Goal: Task Accomplishment & Management: Use online tool/utility

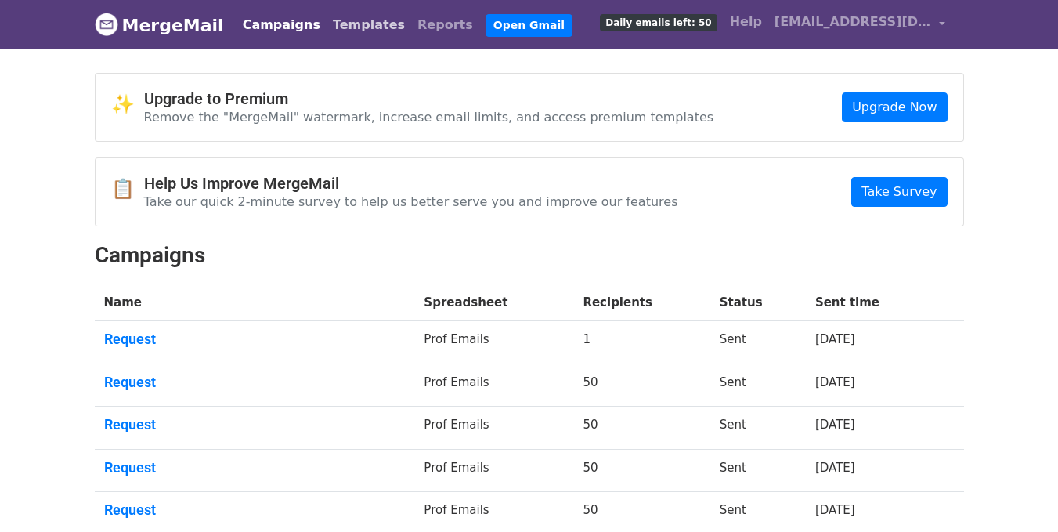
click at [334, 31] on link "Templates" at bounding box center [369, 24] width 85 height 31
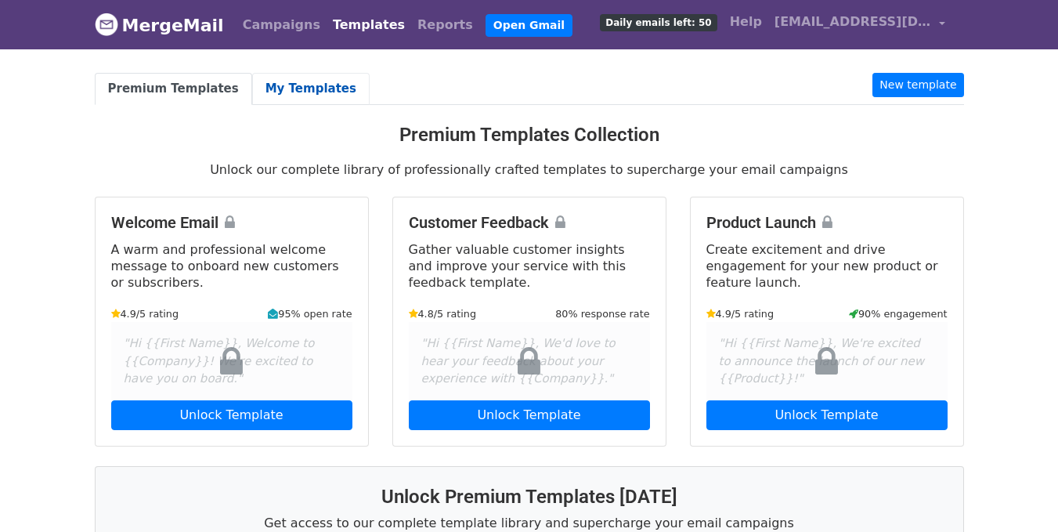
click at [293, 77] on link "My Templates" at bounding box center [310, 89] width 117 height 32
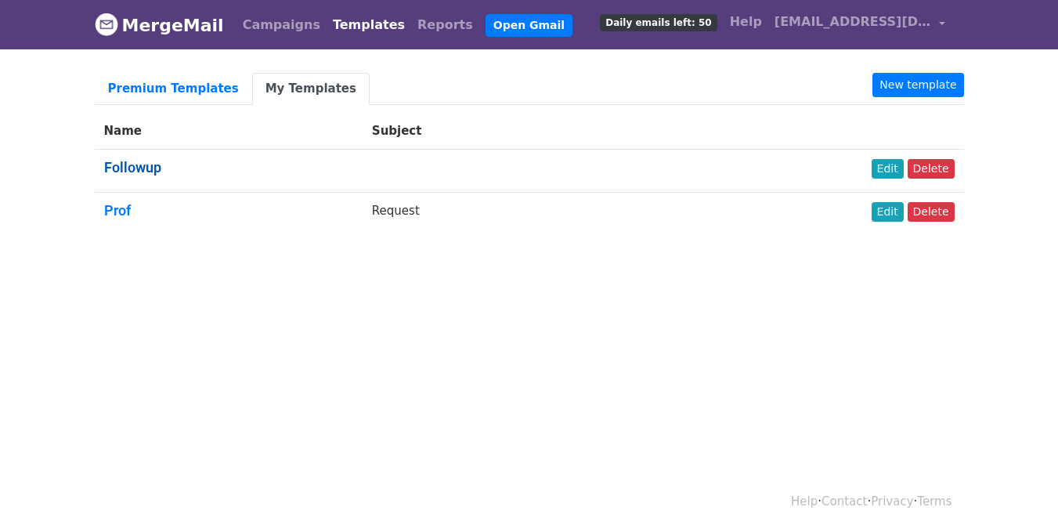
click at [158, 169] on link "Followup" at bounding box center [132, 167] width 57 height 16
click at [890, 211] on link "Edit" at bounding box center [888, 212] width 32 height 20
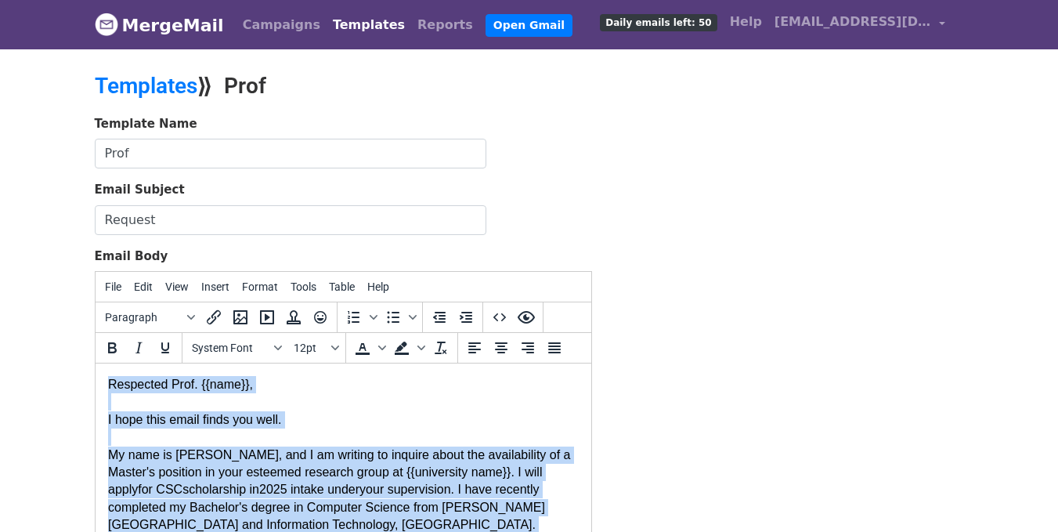
paste body
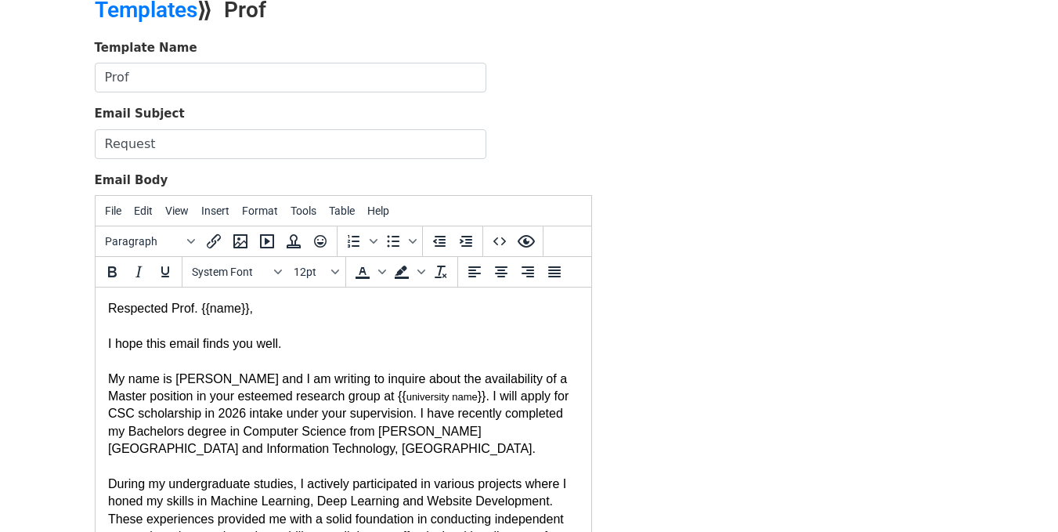
drag, startPoint x: 587, startPoint y: 486, endPoint x: 702, endPoint y: 607, distance: 166.2
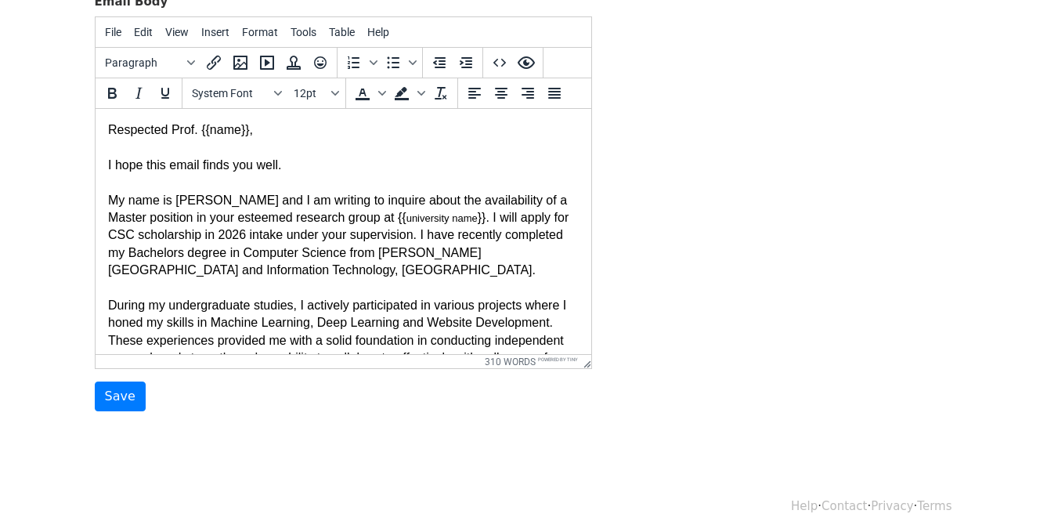
scroll to position [261, 0]
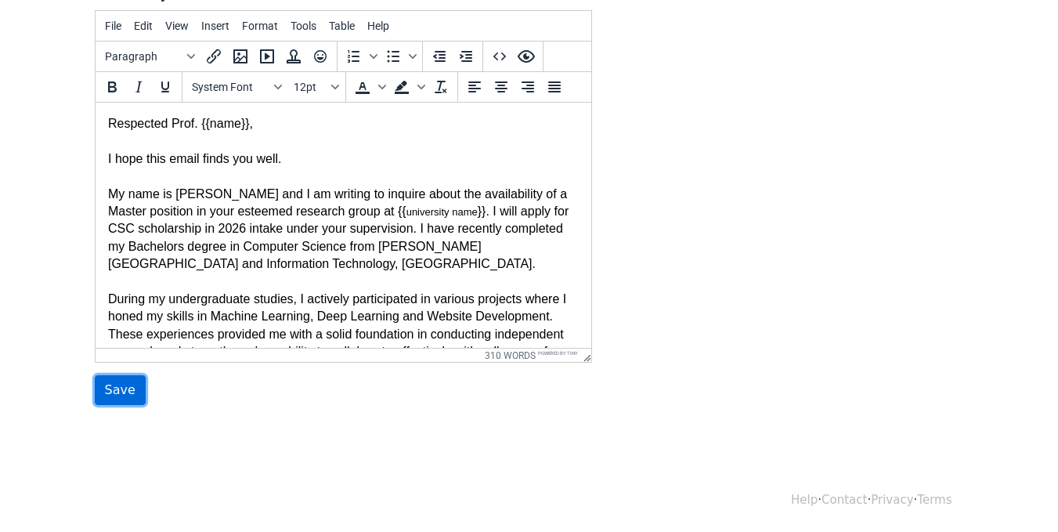
click at [125, 398] on input "Save" at bounding box center [120, 390] width 51 height 30
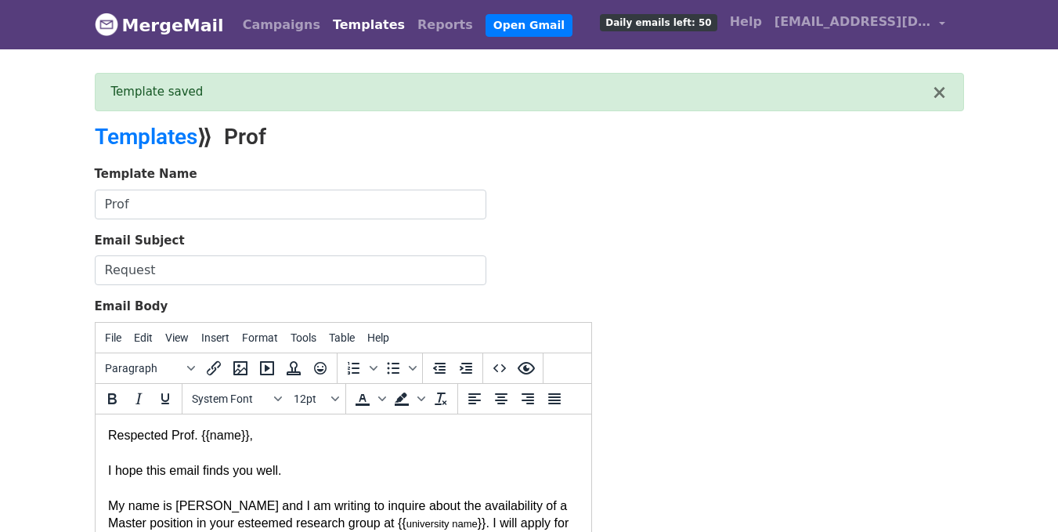
click at [589, 210] on div "Template Name Prof" at bounding box center [343, 192] width 497 height 54
click at [267, 28] on link "Campaigns" at bounding box center [281, 24] width 90 height 31
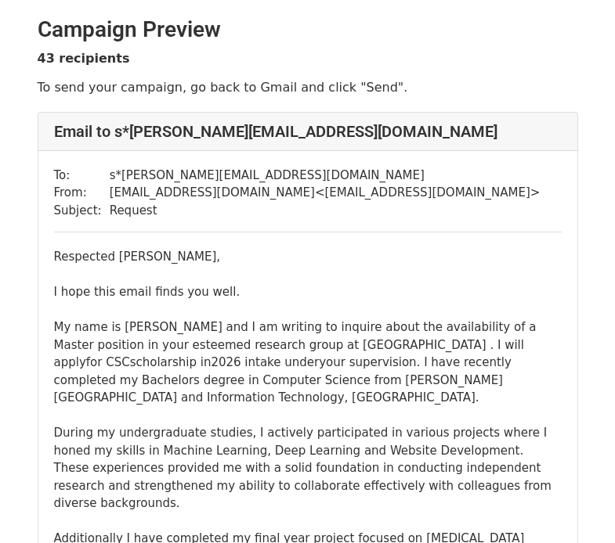
drag, startPoint x: 623, startPoint y: 23, endPoint x: 617, endPoint y: 9, distance: 15.1
